Goal: Download file/media

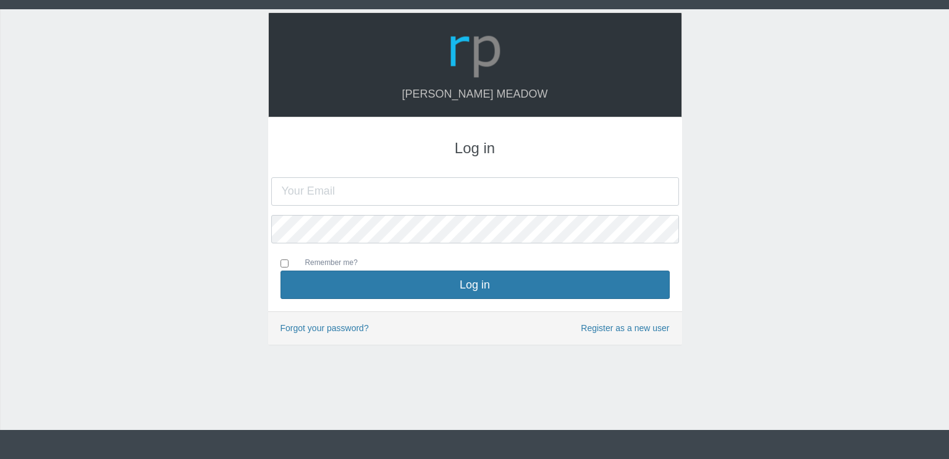
click at [579, 192] on input "text" at bounding box center [475, 191] width 408 height 28
type input "[PERSON_NAME][EMAIL_ADDRESS][DOMAIN_NAME]"
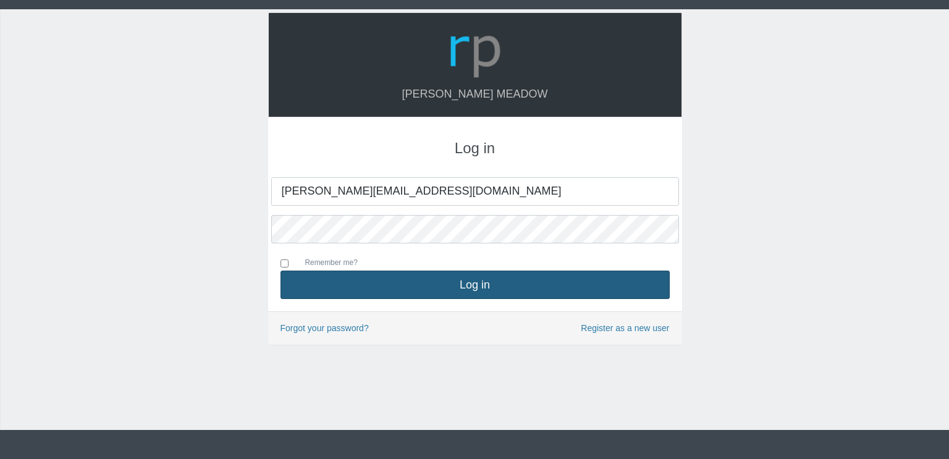
click at [486, 275] on button "Log in" at bounding box center [474, 284] width 389 height 28
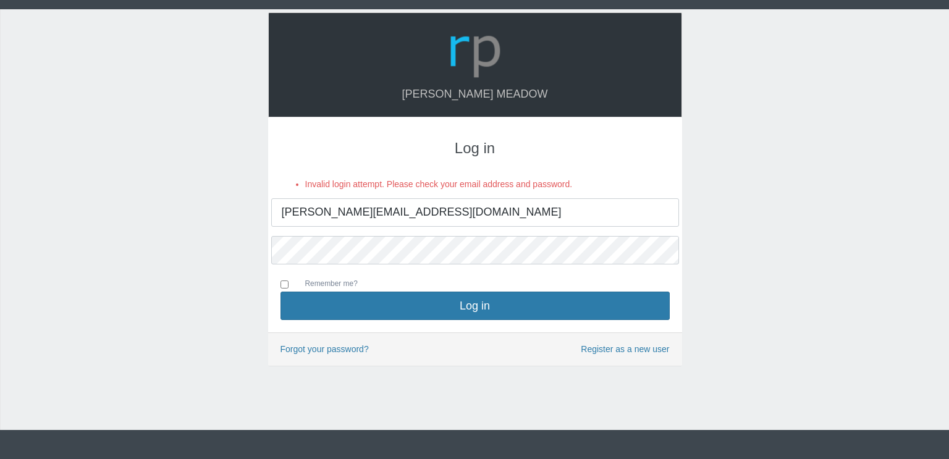
click at [400, 209] on input "[PERSON_NAME][EMAIL_ADDRESS][DOMAIN_NAME]" at bounding box center [475, 212] width 408 height 28
